Goal: Information Seeking & Learning: Learn about a topic

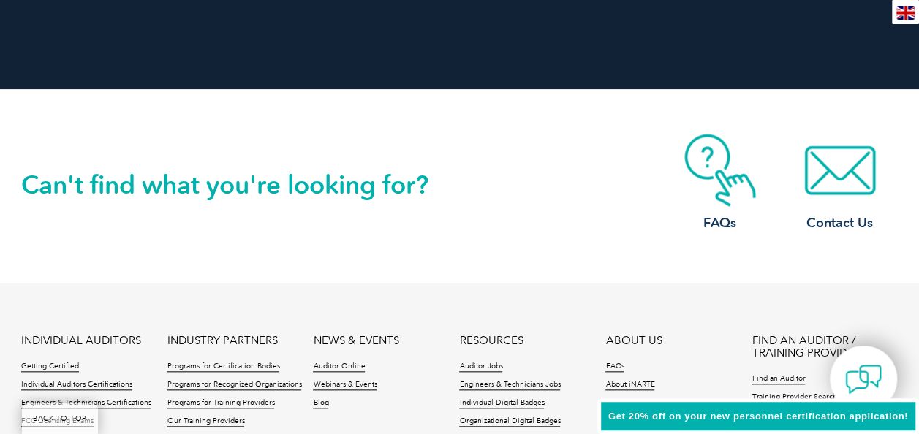
scroll to position [3574, 0]
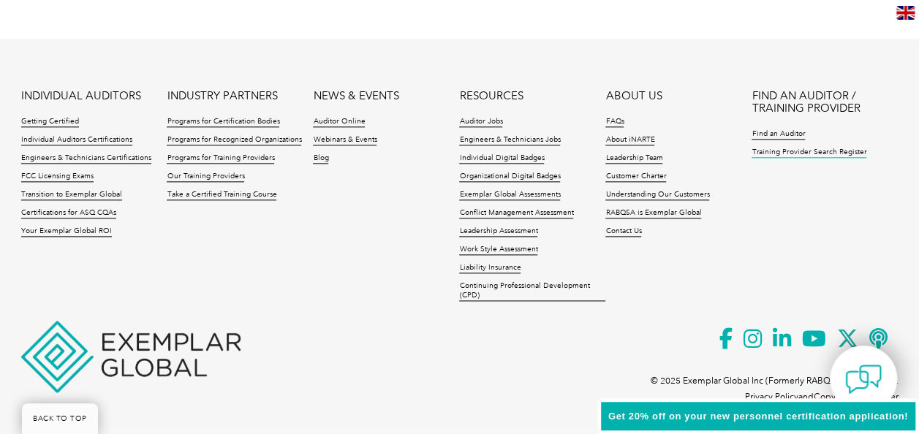
click at [777, 151] on link "Training Provider Search Register" at bounding box center [808, 153] width 115 height 10
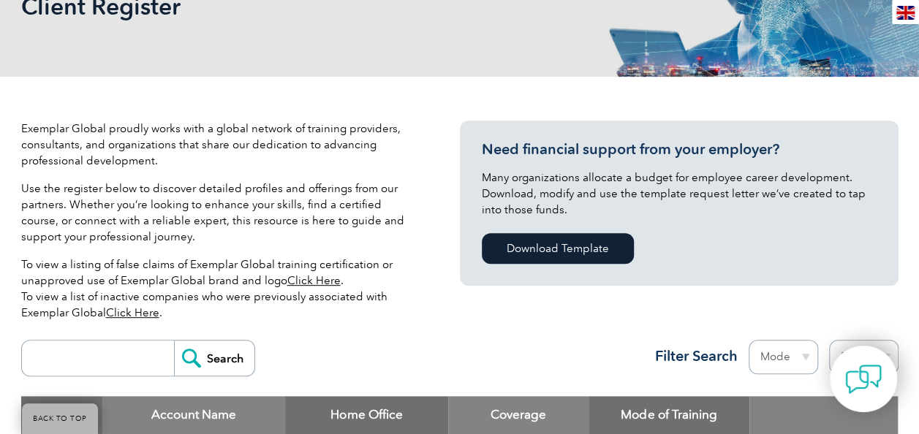
scroll to position [245, 0]
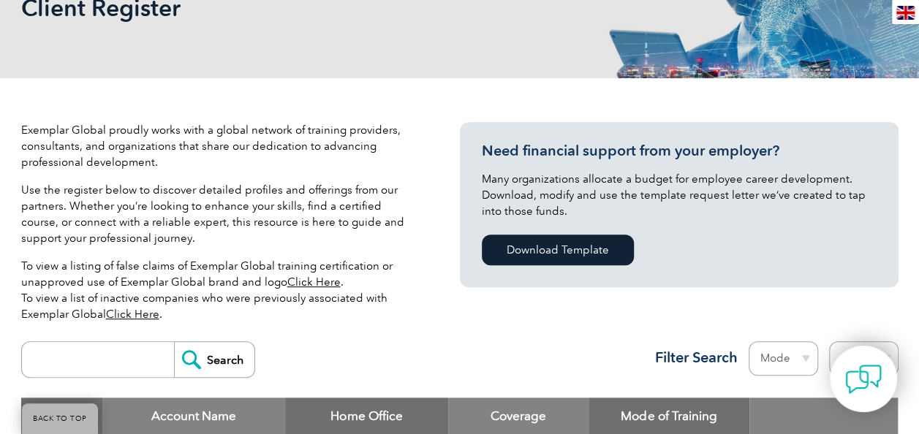
click at [120, 350] on input "search" at bounding box center [101, 359] width 145 height 35
type input "SQC"
click at [219, 357] on input "Search" at bounding box center [214, 359] width 80 height 35
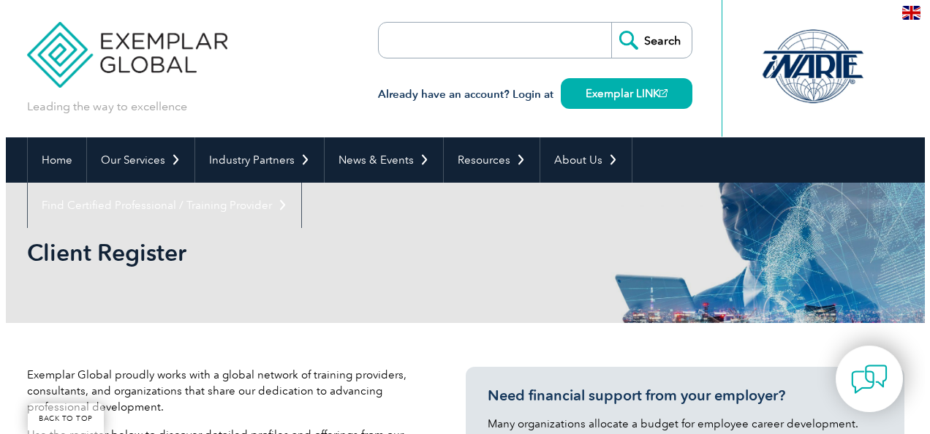
scroll to position [507, 0]
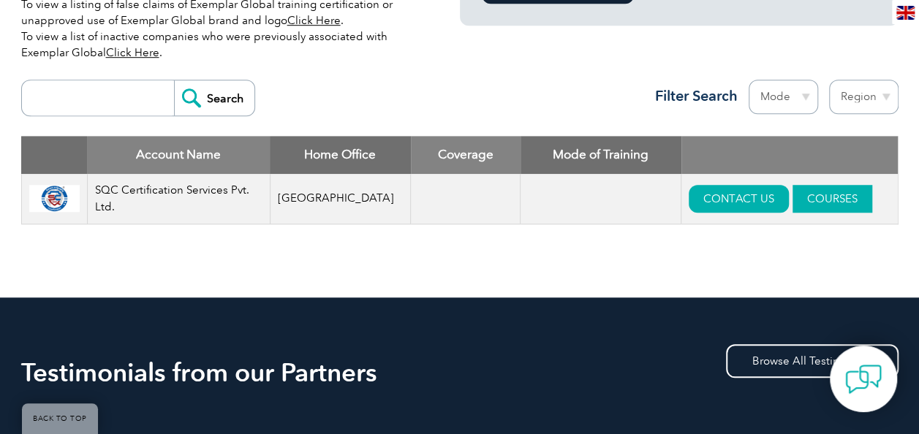
click at [798, 205] on link "COURSES" at bounding box center [832, 199] width 80 height 28
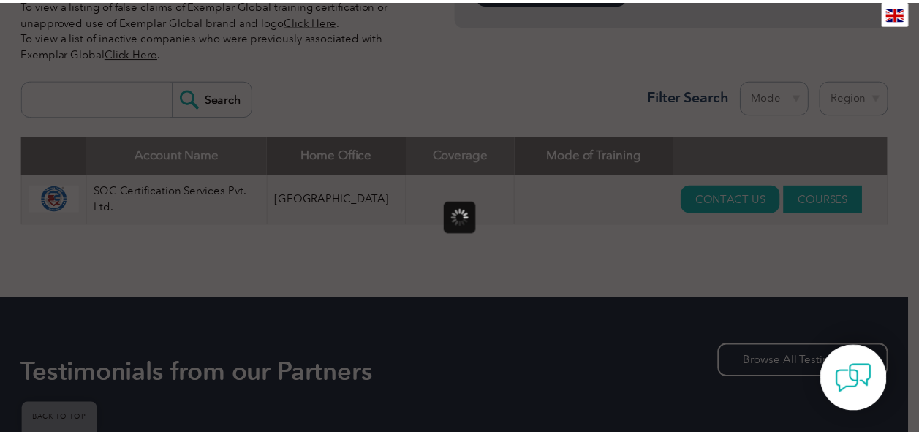
scroll to position [0, 0]
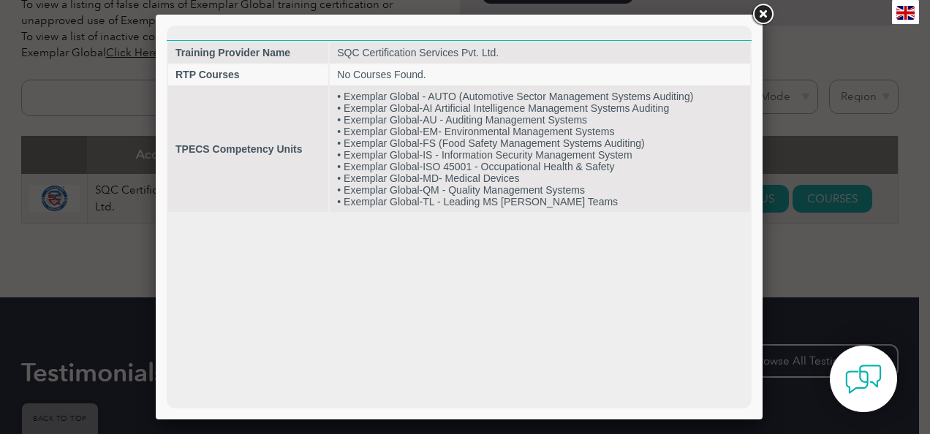
click at [757, 9] on link at bounding box center [762, 14] width 26 height 26
